Goal: Information Seeking & Learning: Learn about a topic

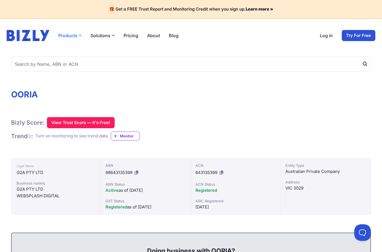
click at [72, 36] on button "Products" at bounding box center [69, 35] width 23 height 7
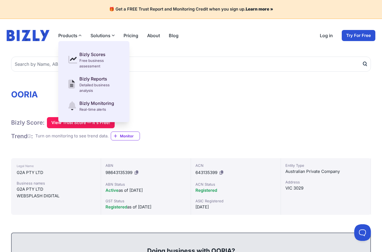
click at [131, 37] on link "Pricing" at bounding box center [131, 35] width 15 height 7
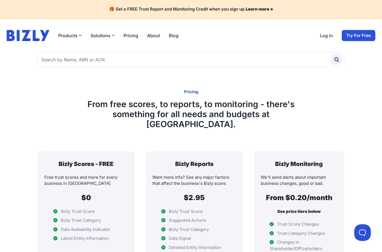
click at [155, 34] on link "About" at bounding box center [153, 35] width 13 height 7
click at [204, 252] on li "ABN/ACN/GST Status" at bounding box center [195, 257] width 84 height 6
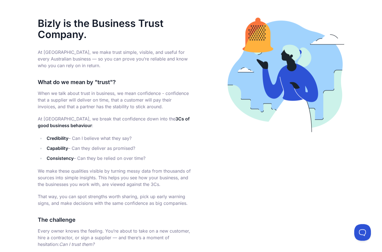
scroll to position [51, 0]
